Goal: Understand process/instructions: Learn about a topic

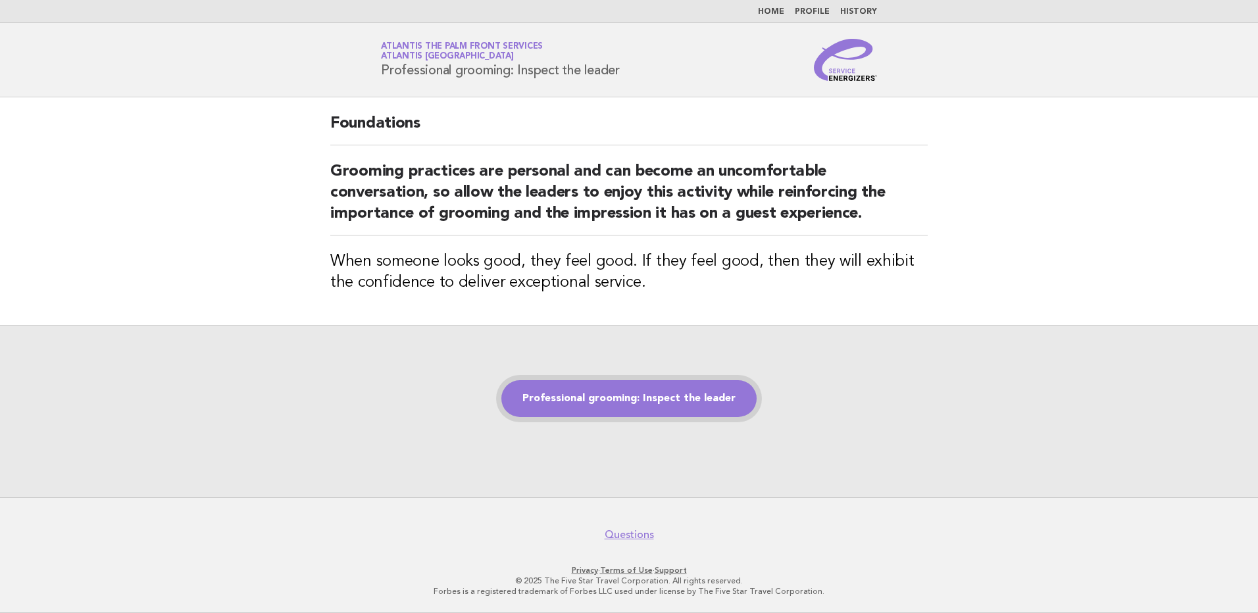
click at [611, 395] on link "Professional grooming: Inspect the leader" at bounding box center [628, 398] width 255 height 37
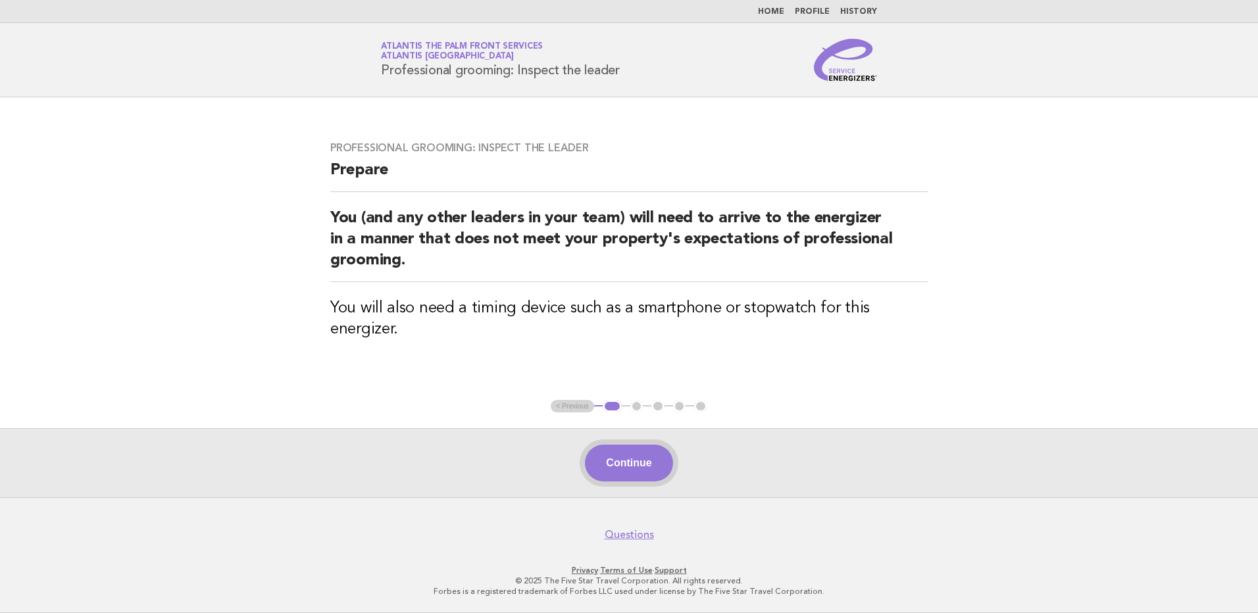
click at [624, 465] on button "Continue" at bounding box center [629, 463] width 88 height 37
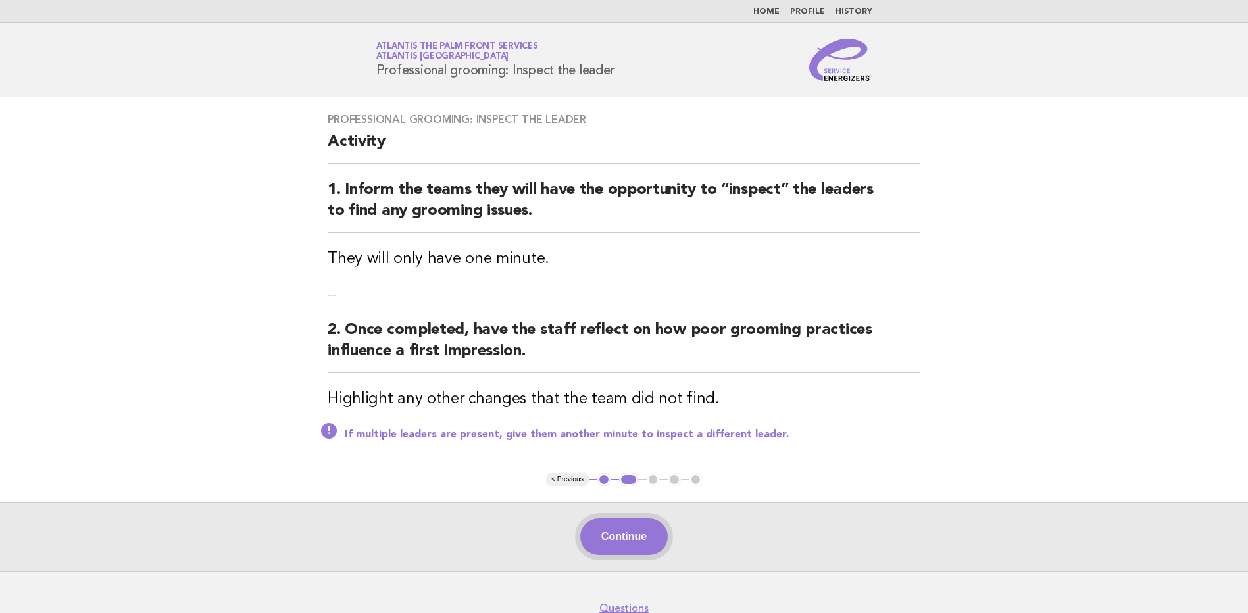
click at [632, 534] on button "Continue" at bounding box center [624, 536] width 88 height 37
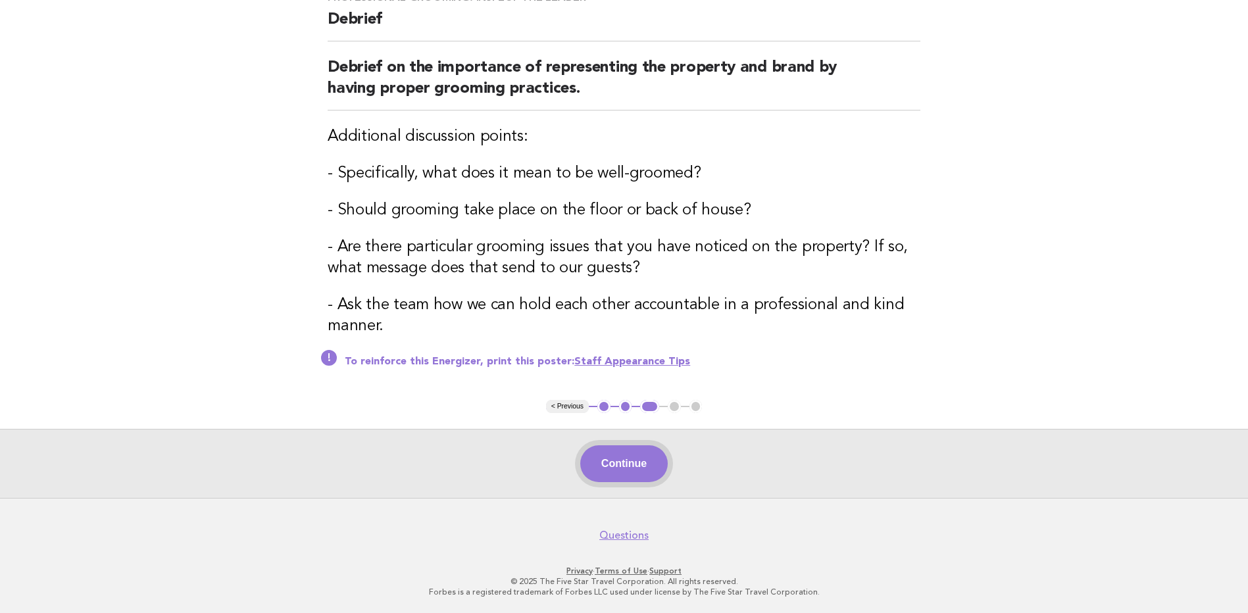
click at [628, 461] on button "Continue" at bounding box center [624, 463] width 88 height 37
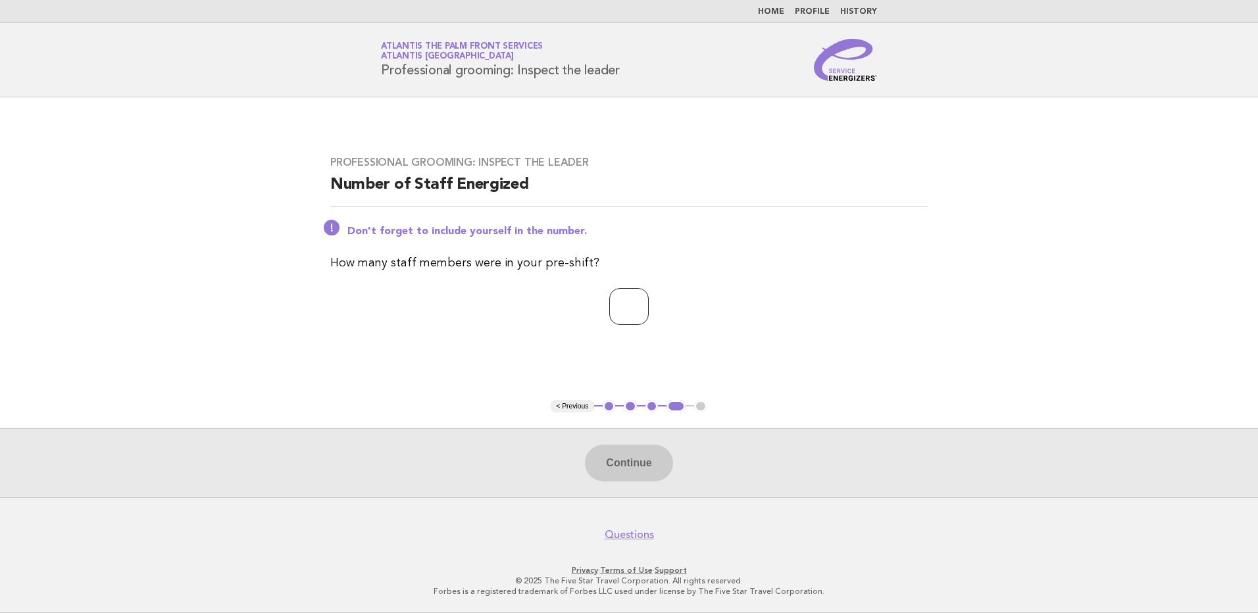
drag, startPoint x: 615, startPoint y: 316, endPoint x: 626, endPoint y: 314, distance: 11.4
click at [615, 316] on input "number" at bounding box center [628, 306] width 39 height 37
type input "**"
click at [630, 472] on button "Continue" at bounding box center [629, 463] width 88 height 37
